Goal: Find contact information: Find contact information

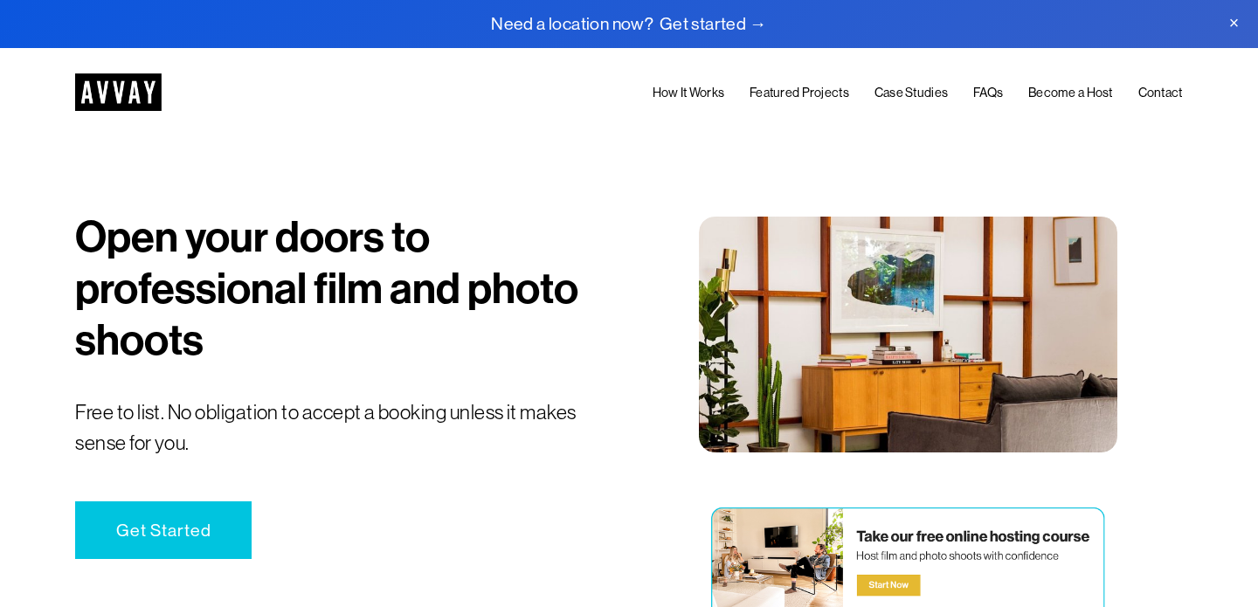
click at [221, 514] on link "Get Started" at bounding box center [163, 529] width 176 height 57
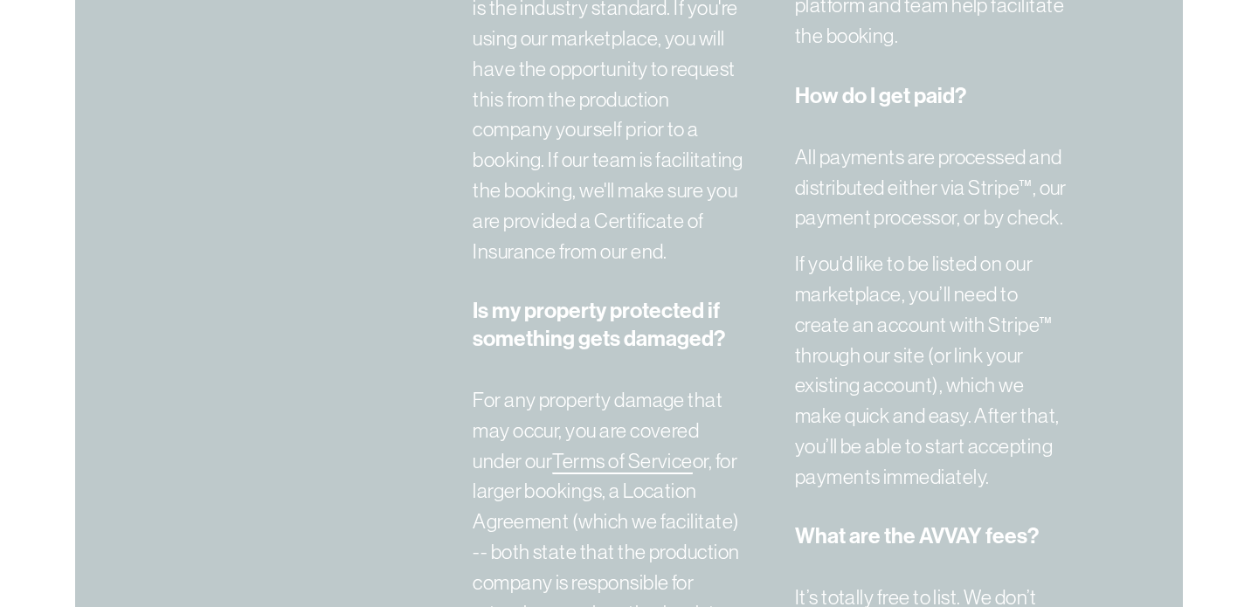
scroll to position [6904, 0]
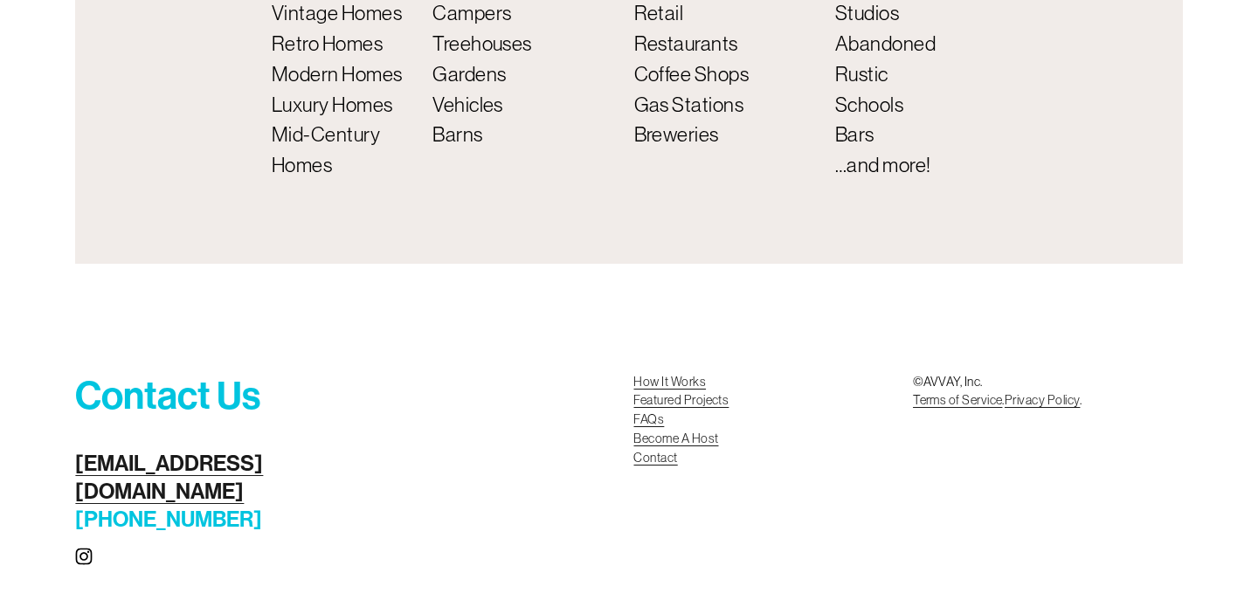
click at [300, 465] on div "Contact Us scouting@avvay.com (800) 209-0615 How It Works Featured Projects FAQ…" at bounding box center [629, 486] width 1258 height 295
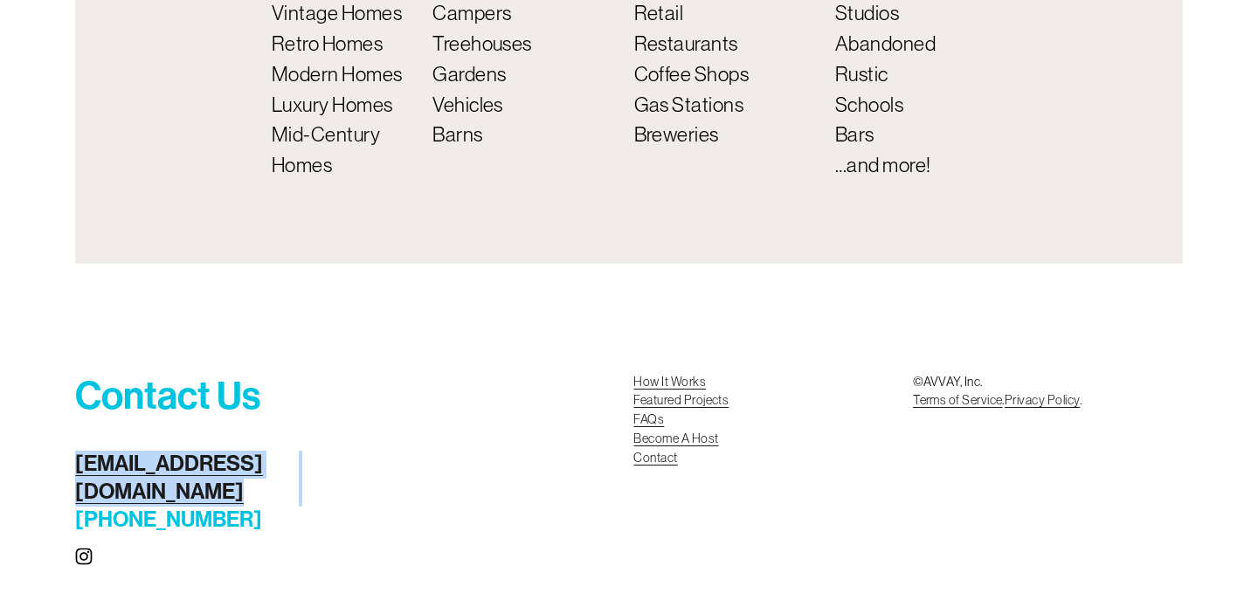
click at [300, 465] on div "Contact Us scouting@avvay.com (800) 209-0615 How It Works Featured Projects FAQ…" at bounding box center [629, 486] width 1258 height 295
drag, startPoint x: 335, startPoint y: 525, endPoint x: 69, endPoint y: 469, distance: 271.4
click at [69, 469] on div "Contact Us scouting@avvay.com (800) 209-0615 How It Works Featured Projects FAQ…" at bounding box center [629, 486] width 1258 height 295
copy div "scouting@avvay.com (800) 209-0615"
